Goal: Transaction & Acquisition: Download file/media

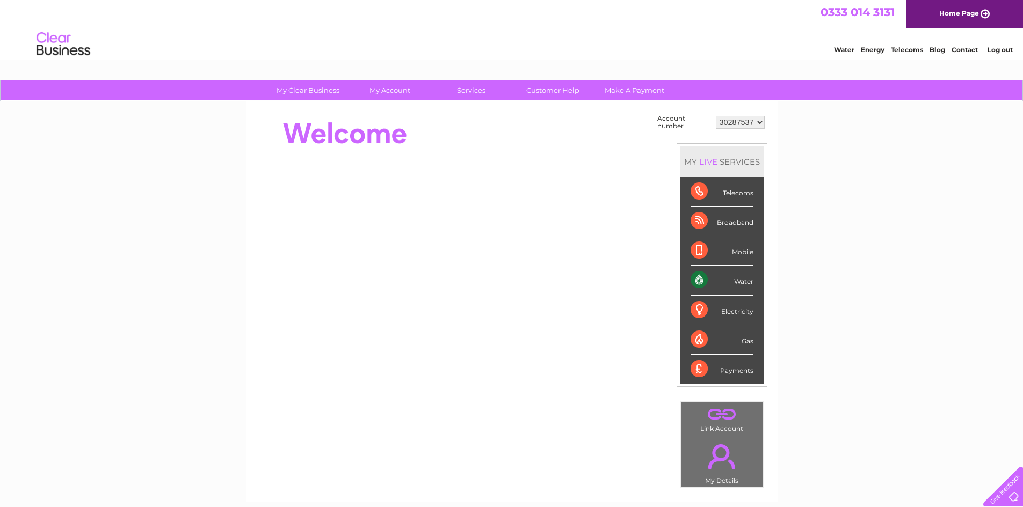
click at [762, 123] on select "30287537" at bounding box center [740, 122] width 49 height 13
click at [993, 48] on link "Log out" at bounding box center [999, 50] width 25 height 8
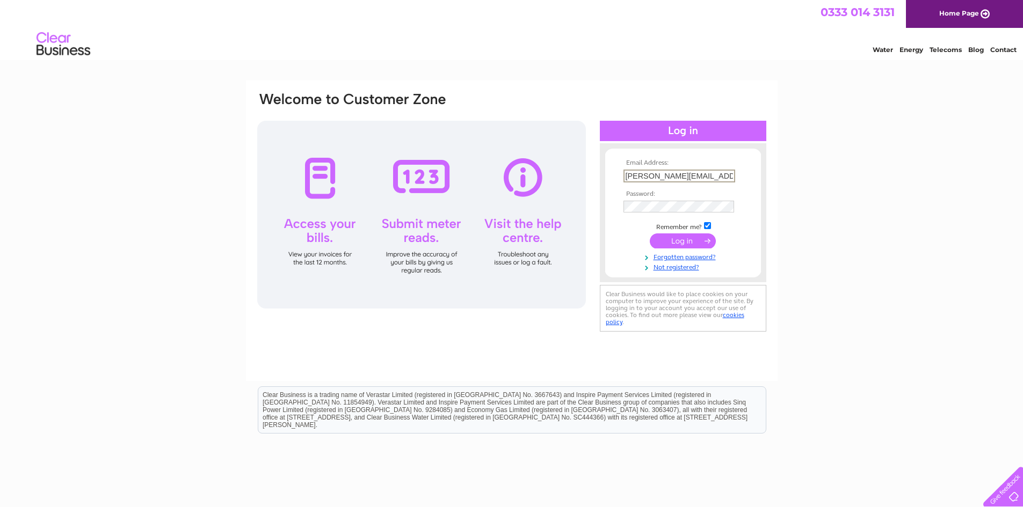
drag, startPoint x: 698, startPoint y: 173, endPoint x: 571, endPoint y: 173, distance: 127.2
click at [571, 173] on div "Email Address: stephen@jsmart.co.uk Password:" at bounding box center [511, 212] width 511 height 243
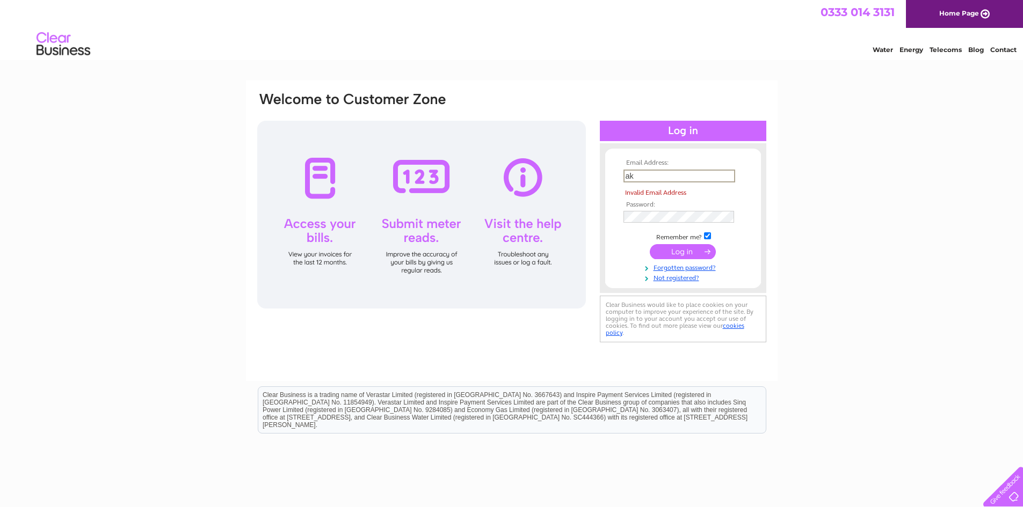
type input "k"
drag, startPoint x: 639, startPoint y: 174, endPoint x: 614, endPoint y: 177, distance: 24.9
click at [614, 177] on form "Email Address: k Invalid Email Address Password:" at bounding box center [683, 220] width 156 height 123
type input "accounts@jsmart.co.uk"
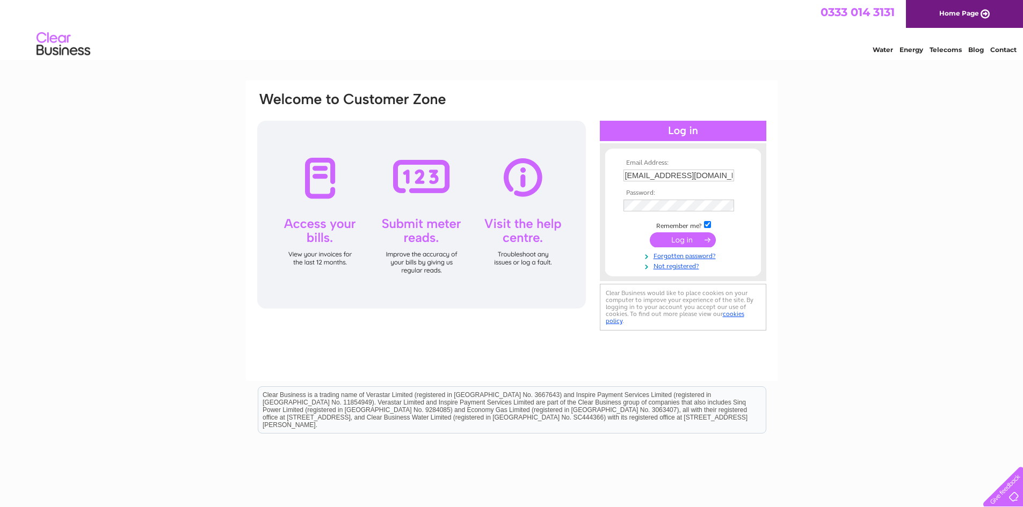
drag, startPoint x: 663, startPoint y: 213, endPoint x: 628, endPoint y: 213, distance: 34.9
click at [628, 213] on td at bounding box center [683, 205] width 125 height 17
click at [606, 206] on form "Email Address: accounts@jsmart.co.uk Password:" at bounding box center [683, 215] width 156 height 112
click at [816, 190] on div "Email Address: accounts@jsmart.co.uk Password: Forgotten password?" at bounding box center [511, 323] width 1023 height 484
click at [695, 243] on input "submit" at bounding box center [683, 239] width 66 height 15
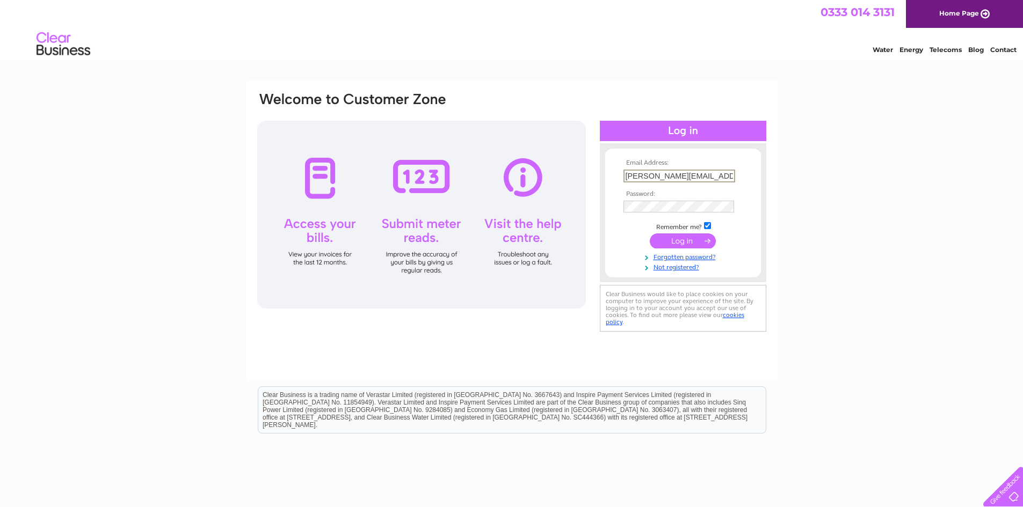
drag, startPoint x: 698, startPoint y: 176, endPoint x: 610, endPoint y: 181, distance: 88.2
click at [610, 181] on form "Email Address: stephen@jsmart.co.uk Password:" at bounding box center [683, 215] width 156 height 112
type input "k"
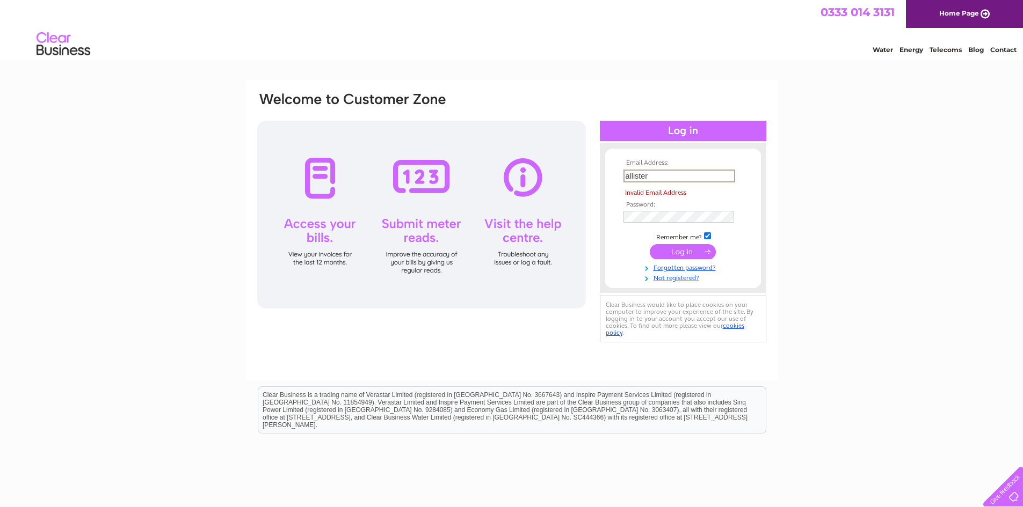
type input "allister@jsmart.co.uk"
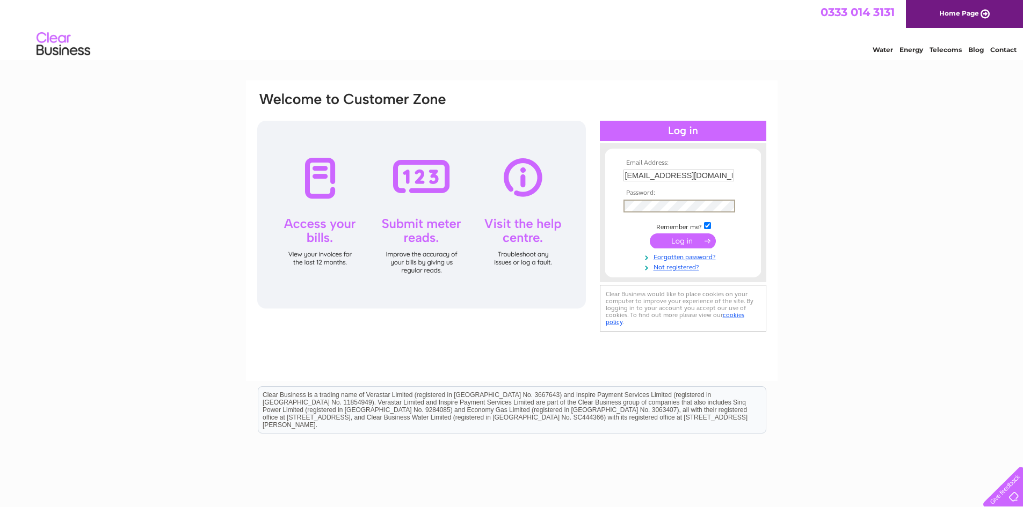
click at [604, 205] on div "Email Address: allister@jsmart.co.uk Password:" at bounding box center [683, 213] width 166 height 118
click at [897, 207] on div "Email Address: allister@jsmart.co.uk Password: Forgotten password?" at bounding box center [511, 323] width 1023 height 484
click at [693, 237] on input "submit" at bounding box center [683, 239] width 66 height 15
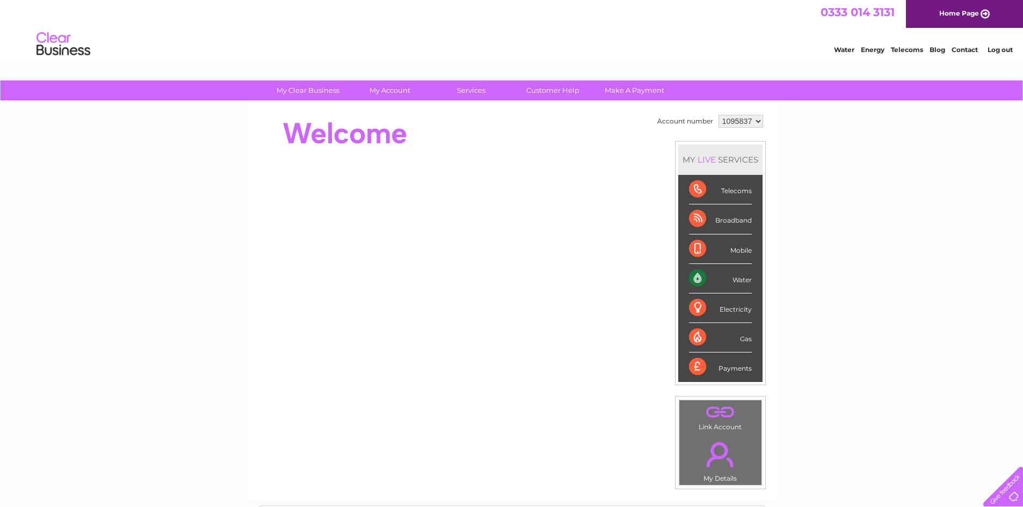
click at [756, 121] on select "1095837 1095843 1095844 1095847" at bounding box center [740, 121] width 45 height 13
click at [718, 115] on select "1095837 1095843 1095844 1095847" at bounding box center [740, 121] width 45 height 13
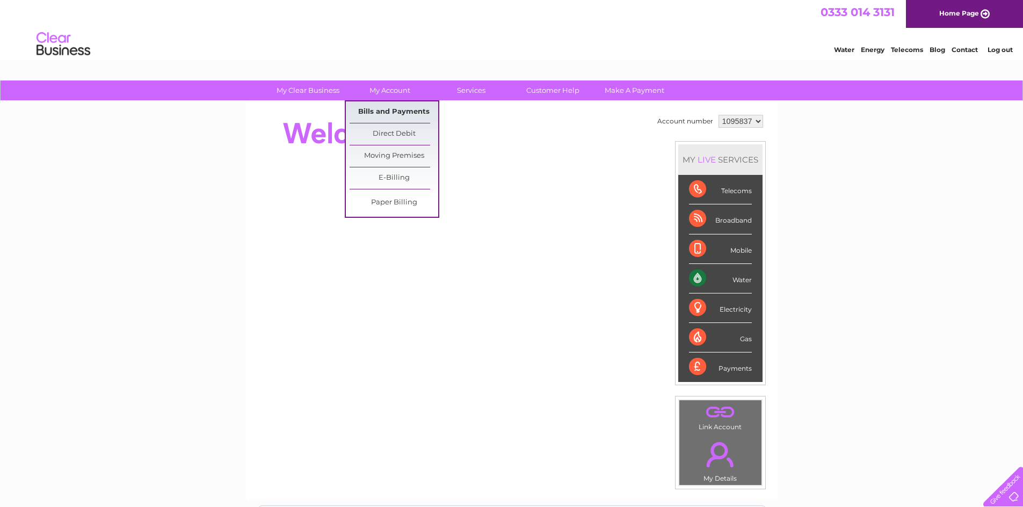
click at [388, 107] on link "Bills and Payments" at bounding box center [394, 111] width 89 height 21
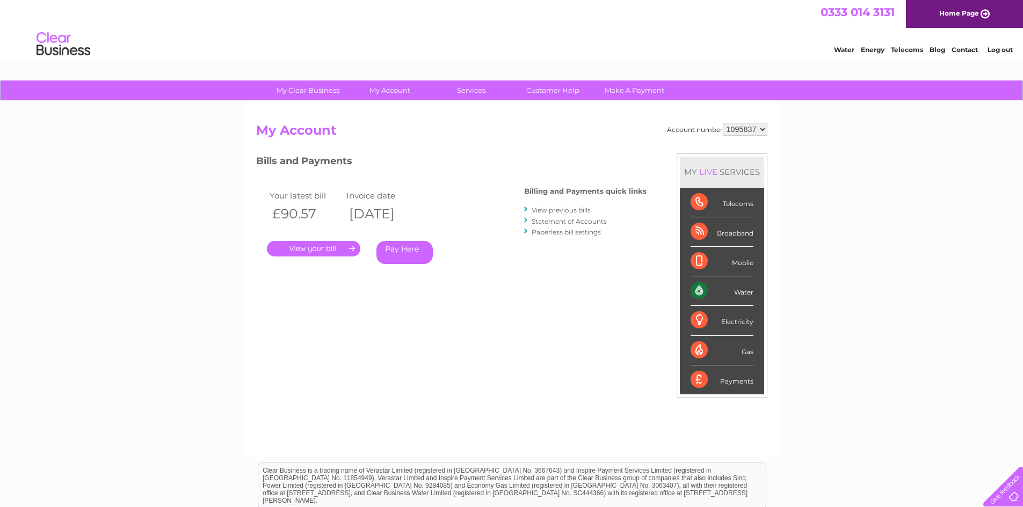
click at [312, 243] on link "." at bounding box center [313, 249] width 93 height 16
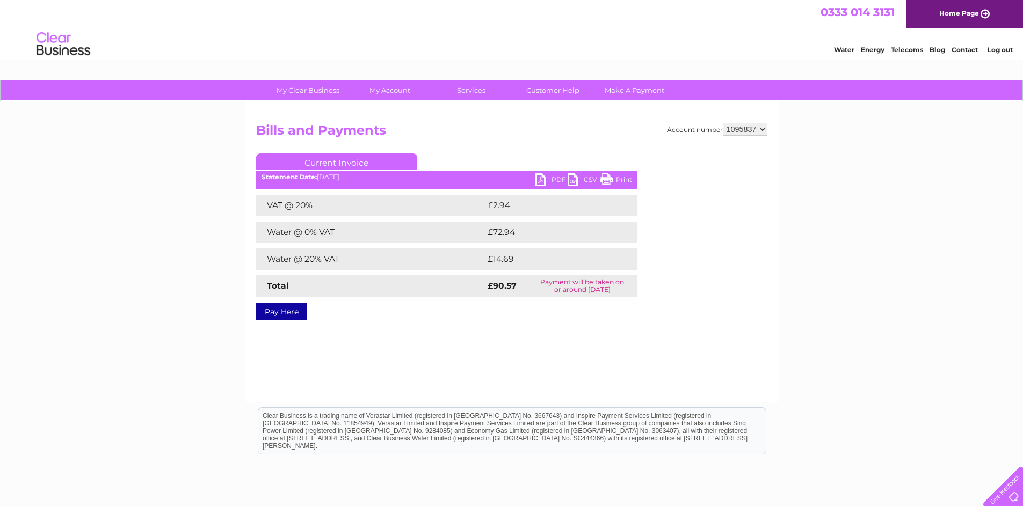
click at [542, 179] on link "PDF" at bounding box center [551, 181] width 32 height 16
click at [765, 132] on select "1095837 1095843 1095844 1095847" at bounding box center [745, 129] width 45 height 13
select select "1095843"
click at [723, 123] on select "1095837 1095843 1095844 1095847" at bounding box center [745, 129] width 45 height 13
click at [538, 176] on link "PDF" at bounding box center [551, 181] width 32 height 16
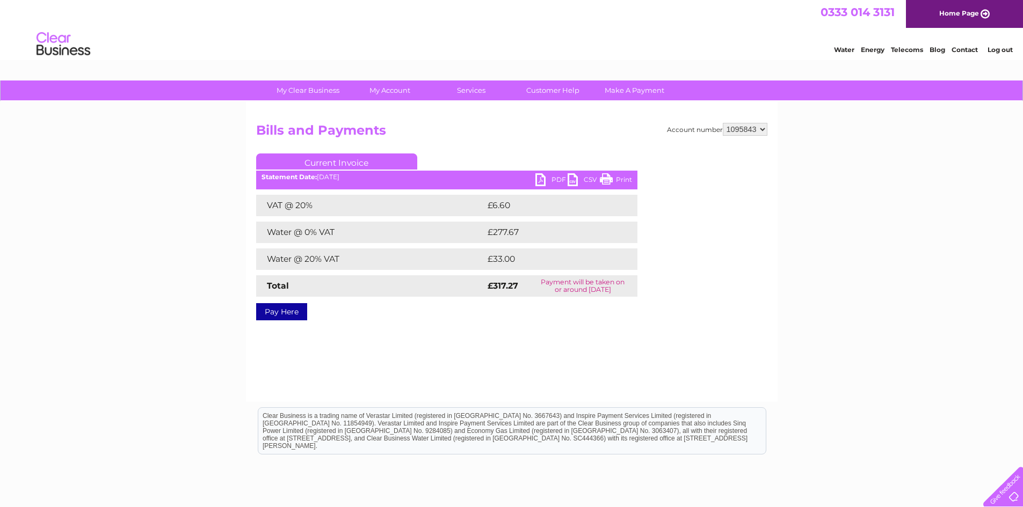
click at [766, 128] on select "1095837 1095843 1095844 1095847" at bounding box center [745, 129] width 45 height 13
select select "1095844"
click at [723, 123] on select "1095837 1095843 1095844 1095847" at bounding box center [745, 129] width 45 height 13
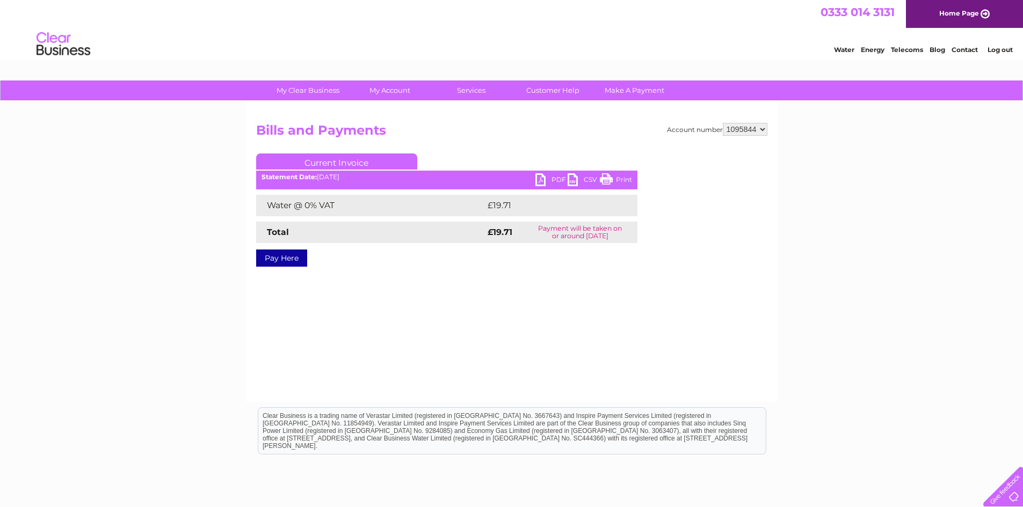
click at [540, 176] on link "PDF" at bounding box center [551, 181] width 32 height 16
click at [760, 131] on select "1095837 1095843 1095844 1095847" at bounding box center [745, 129] width 45 height 13
select select "1095847"
click at [723, 123] on select "1095837 1095843 1095844 1095847" at bounding box center [745, 129] width 45 height 13
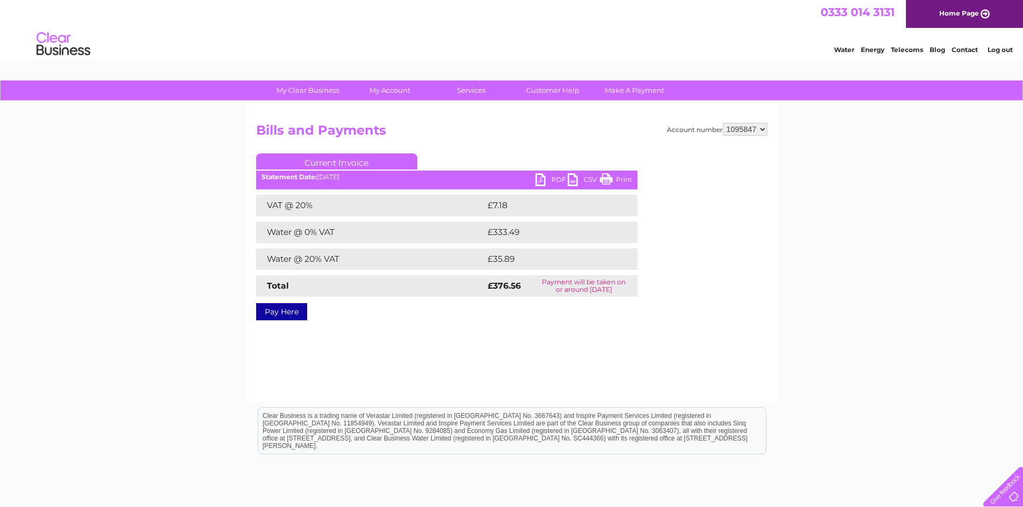
click at [543, 183] on link "PDF" at bounding box center [551, 181] width 32 height 16
